Goal: Task Accomplishment & Management: Complete application form

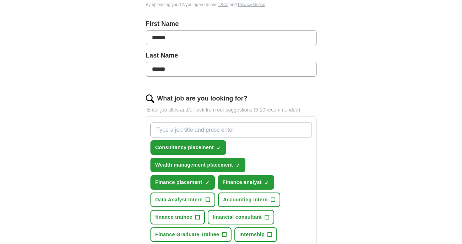
scroll to position [146, 0]
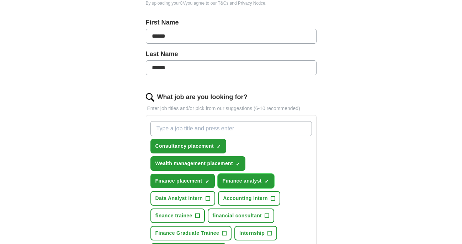
click at [0, 0] on span "×" at bounding box center [0, 0] width 0 height 0
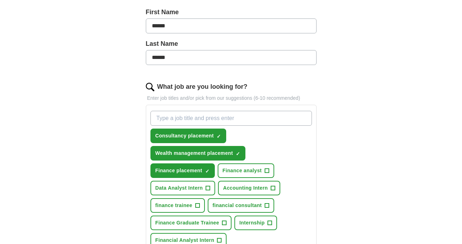
click at [206, 117] on input "What job are you looking for?" at bounding box center [230, 118] width 161 height 15
type input "placement"
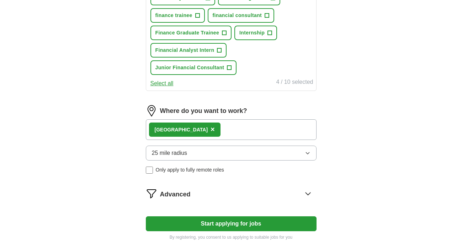
scroll to position [358, 0]
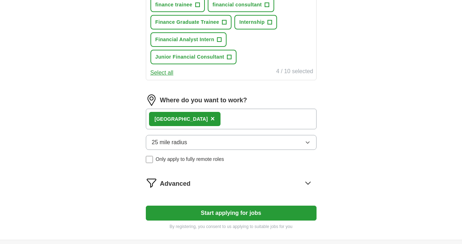
click at [219, 217] on button "Start applying for jobs" at bounding box center [231, 213] width 171 height 15
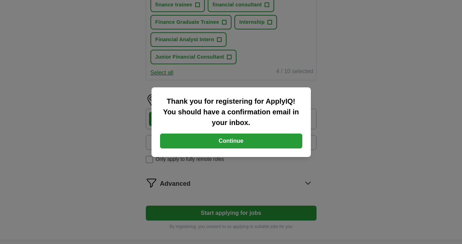
click at [241, 141] on button "Continue" at bounding box center [231, 141] width 142 height 15
